Goal: Use online tool/utility: Utilize a website feature to perform a specific function

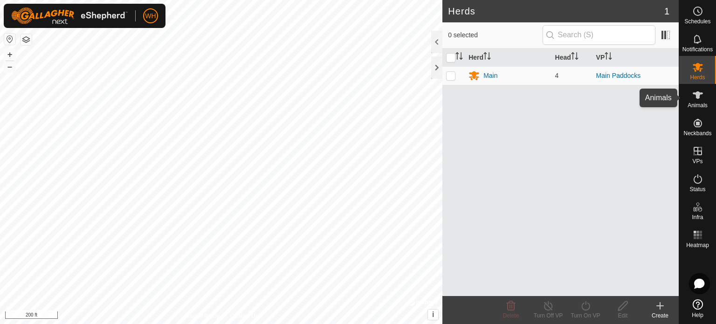
click at [695, 105] on span "Animals" at bounding box center [698, 106] width 20 height 6
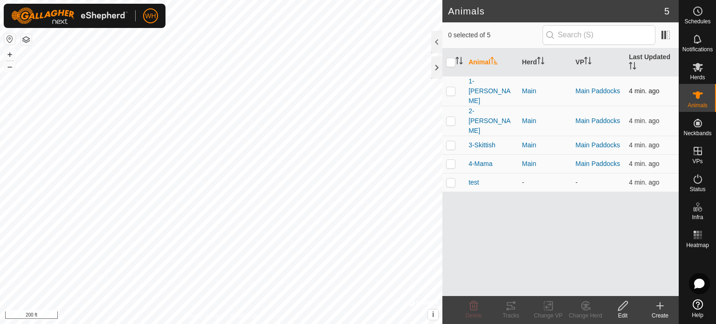
click at [449, 87] on p-checkbox at bounding box center [450, 90] width 9 height 7
checkbox input "true"
click at [511, 313] on div "Tracks" at bounding box center [510, 315] width 37 height 8
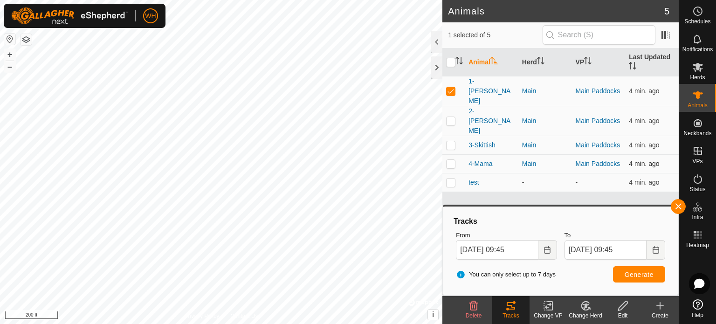
click at [451, 160] on p-checkbox at bounding box center [450, 163] width 9 height 7
checkbox input "true"
click at [651, 275] on span "Generate" at bounding box center [639, 274] width 29 height 7
click at [449, 87] on p-checkbox at bounding box center [450, 90] width 9 height 7
checkbox input "false"
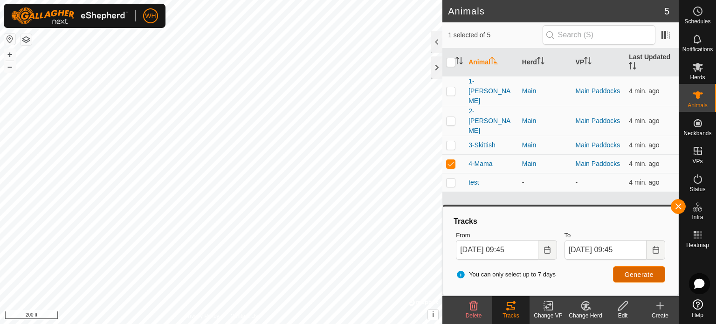
click at [633, 272] on span "Generate" at bounding box center [639, 274] width 29 height 7
click at [453, 154] on td at bounding box center [453, 163] width 22 height 19
checkbox input "false"
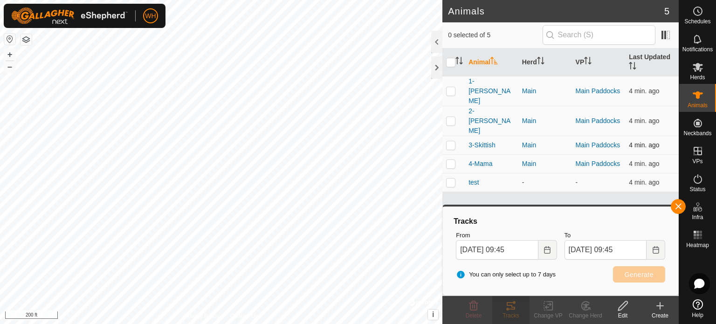
click at [449, 141] on p-checkbox at bounding box center [450, 144] width 9 height 7
checkbox input "true"
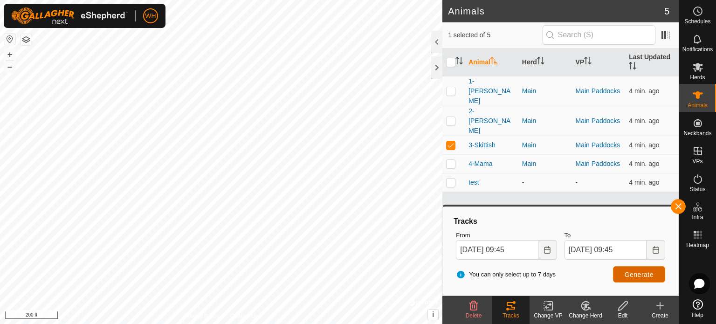
click at [627, 272] on span "Generate" at bounding box center [639, 274] width 29 height 7
click at [451, 117] on p-checkbox at bounding box center [450, 120] width 9 height 7
checkbox input "true"
click at [450, 141] on p-checkbox at bounding box center [450, 144] width 9 height 7
checkbox input "false"
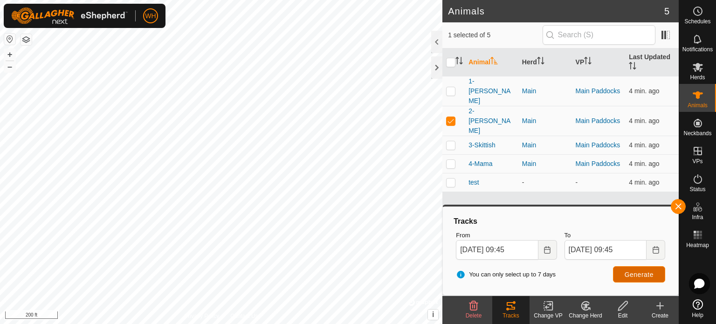
click at [634, 275] on span "Generate" at bounding box center [639, 274] width 29 height 7
click at [446, 88] on p-checkbox at bounding box center [450, 90] width 9 height 7
checkbox input "true"
click at [452, 117] on p-checkbox at bounding box center [450, 120] width 9 height 7
checkbox input "false"
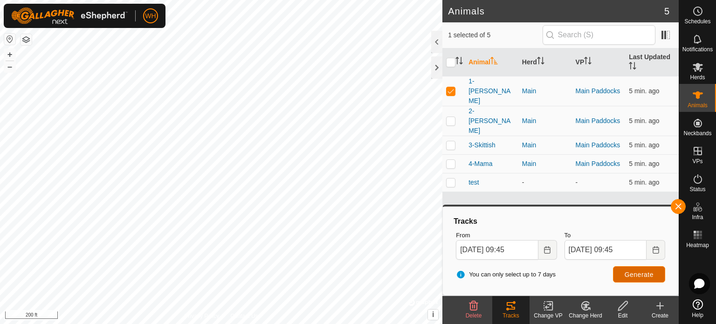
click at [629, 277] on span "Generate" at bounding box center [639, 274] width 29 height 7
click at [450, 87] on p-checkbox at bounding box center [450, 90] width 9 height 7
checkbox input "false"
